Goal: Transaction & Acquisition: Book appointment/travel/reservation

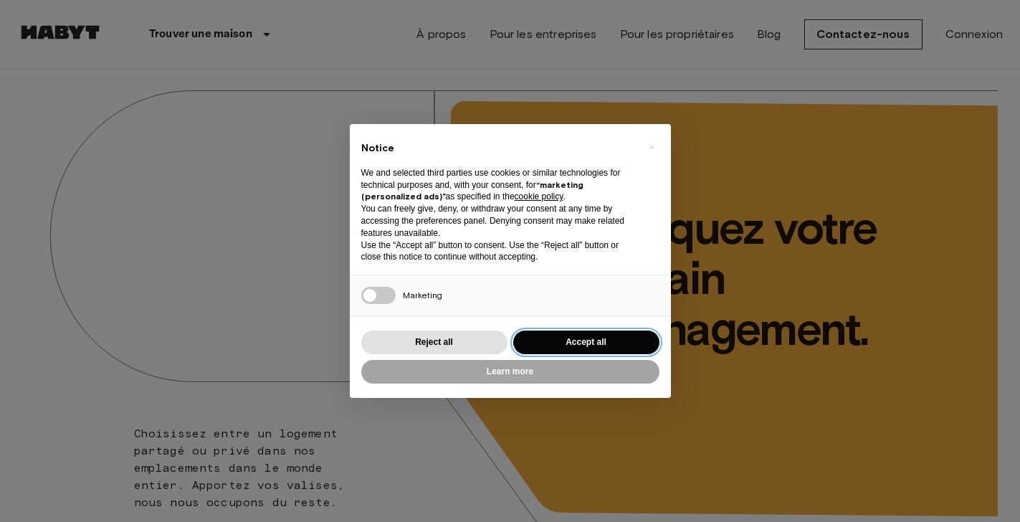
click at [541, 339] on button "Accept all" at bounding box center [586, 342] width 146 height 24
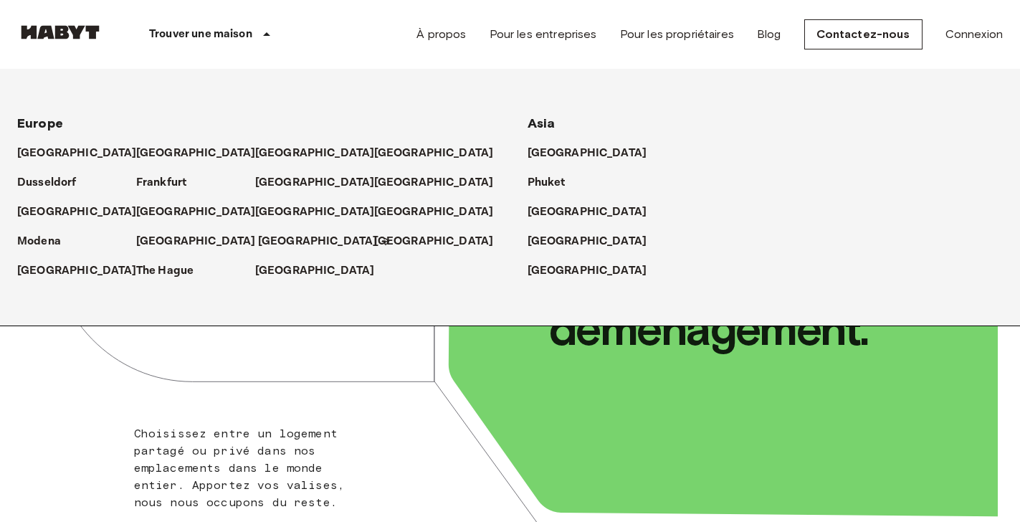
click at [269, 243] on p "[GEOGRAPHIC_DATA]" at bounding box center [318, 241] width 120 height 17
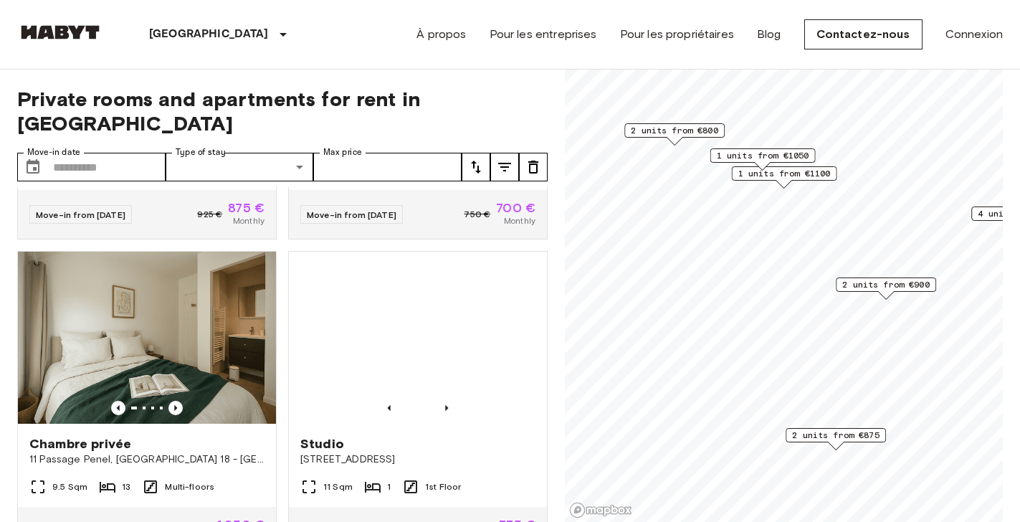
scroll to position [1213, 0]
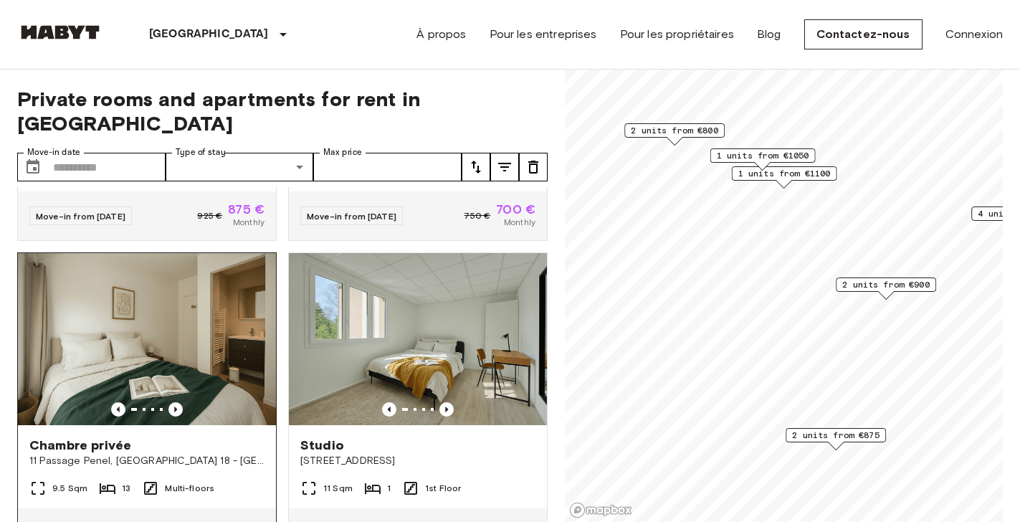
click at [165, 334] on img at bounding box center [147, 339] width 258 height 172
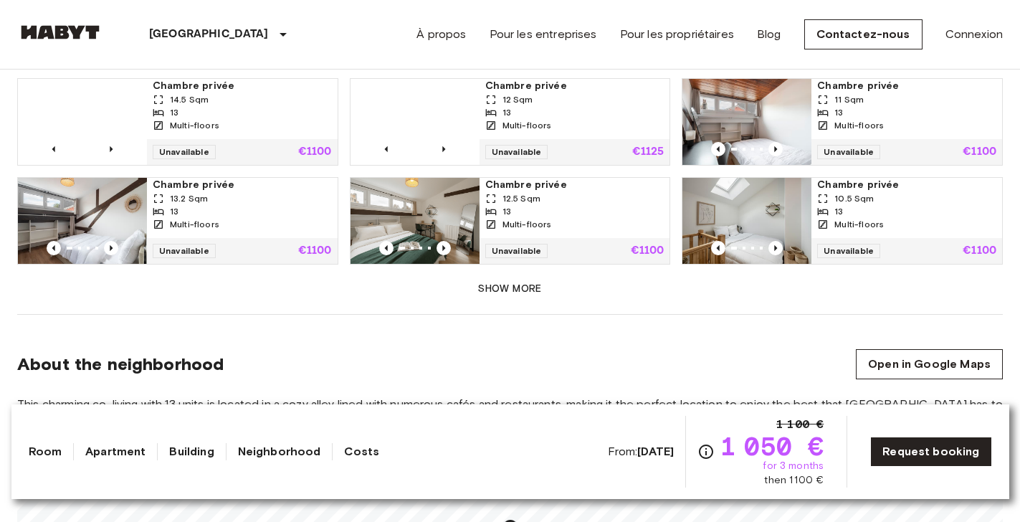
scroll to position [1042, 0]
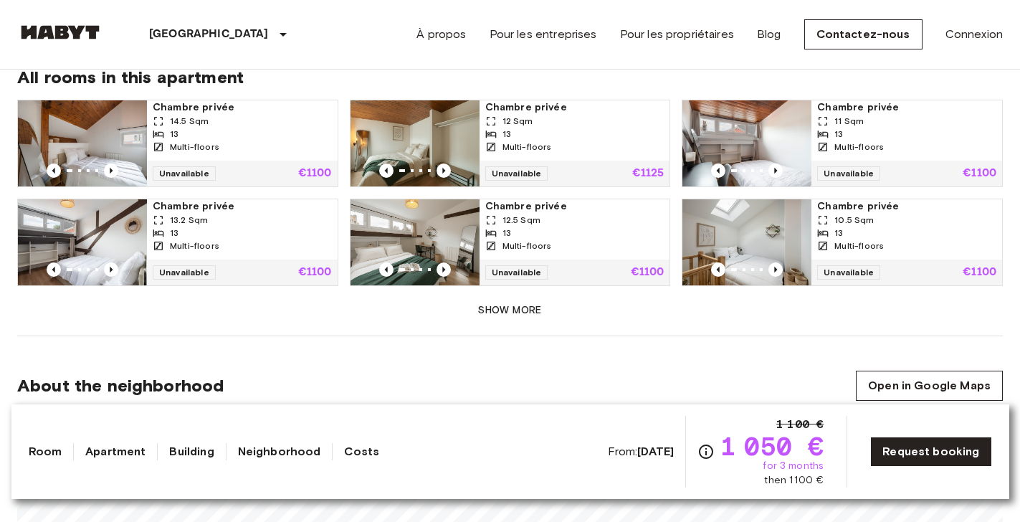
click at [384, 323] on button "Show more" at bounding box center [509, 310] width 985 height 27
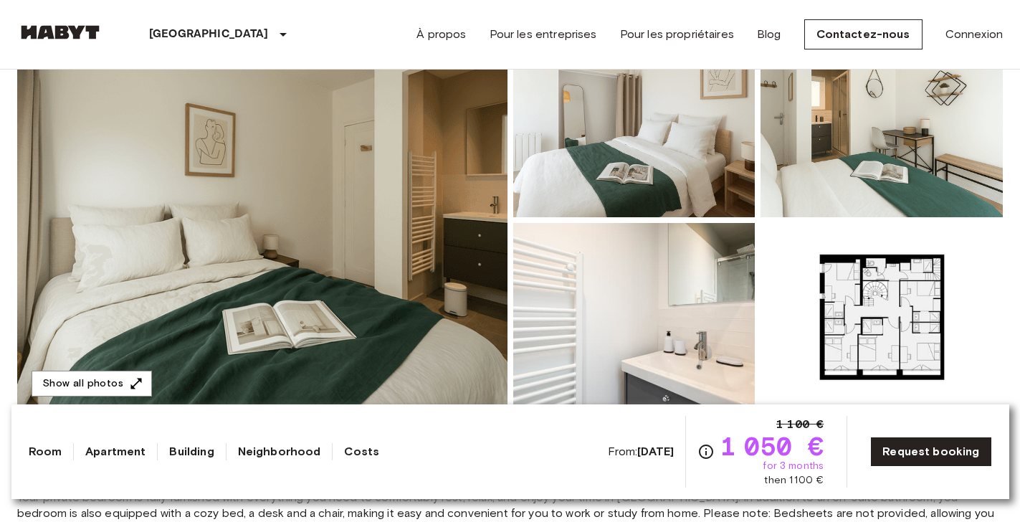
scroll to position [169, 0]
